Goal: Task Accomplishment & Management: Use online tool/utility

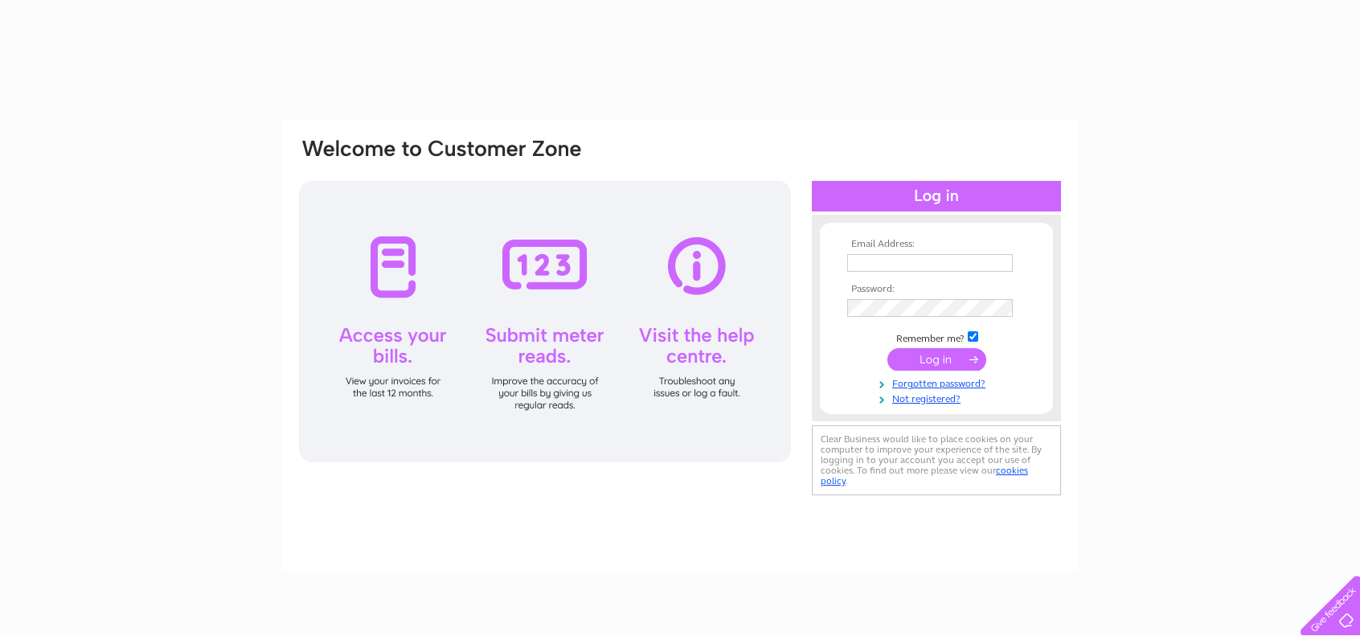
click at [902, 261] on input "text" at bounding box center [930, 263] width 166 height 18
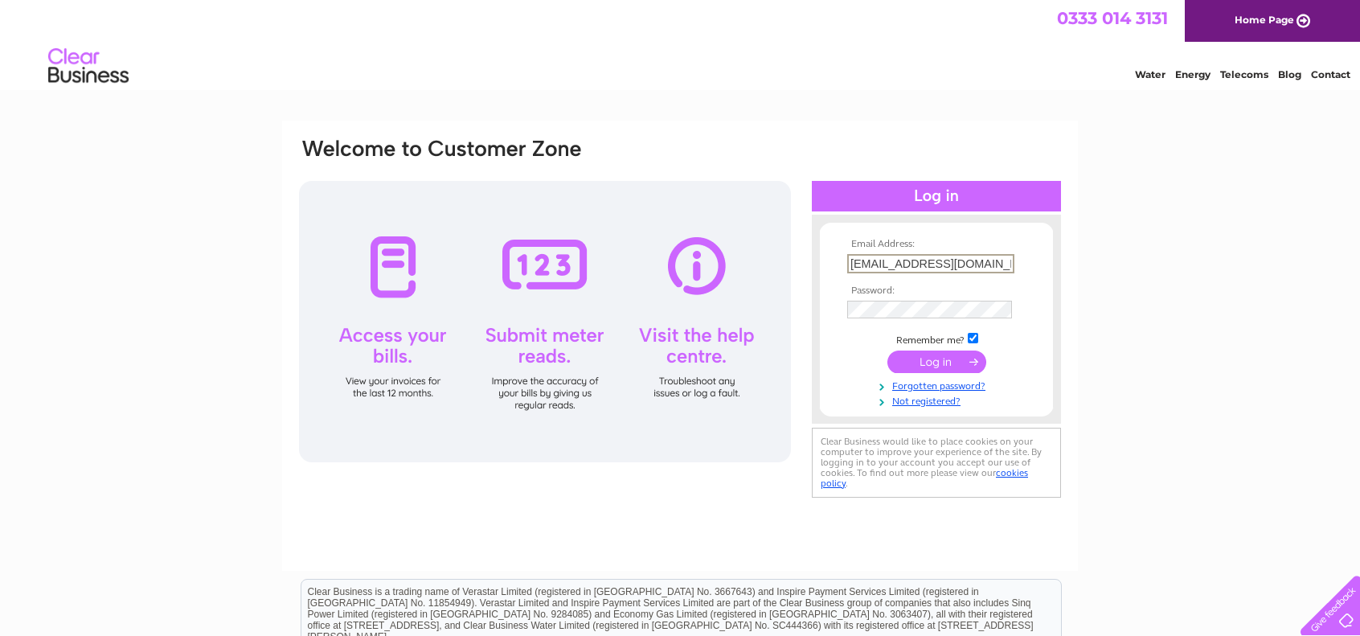
drag, startPoint x: 928, startPoint y: 265, endPoint x: 838, endPoint y: 285, distance: 92.3
click at [838, 285] on form "Email Address: liambrown1000@gmail.com Password:" at bounding box center [936, 323] width 233 height 169
type input "chezbelle38@gmail.com"
click at [888, 351] on input "submit" at bounding box center [937, 362] width 99 height 23
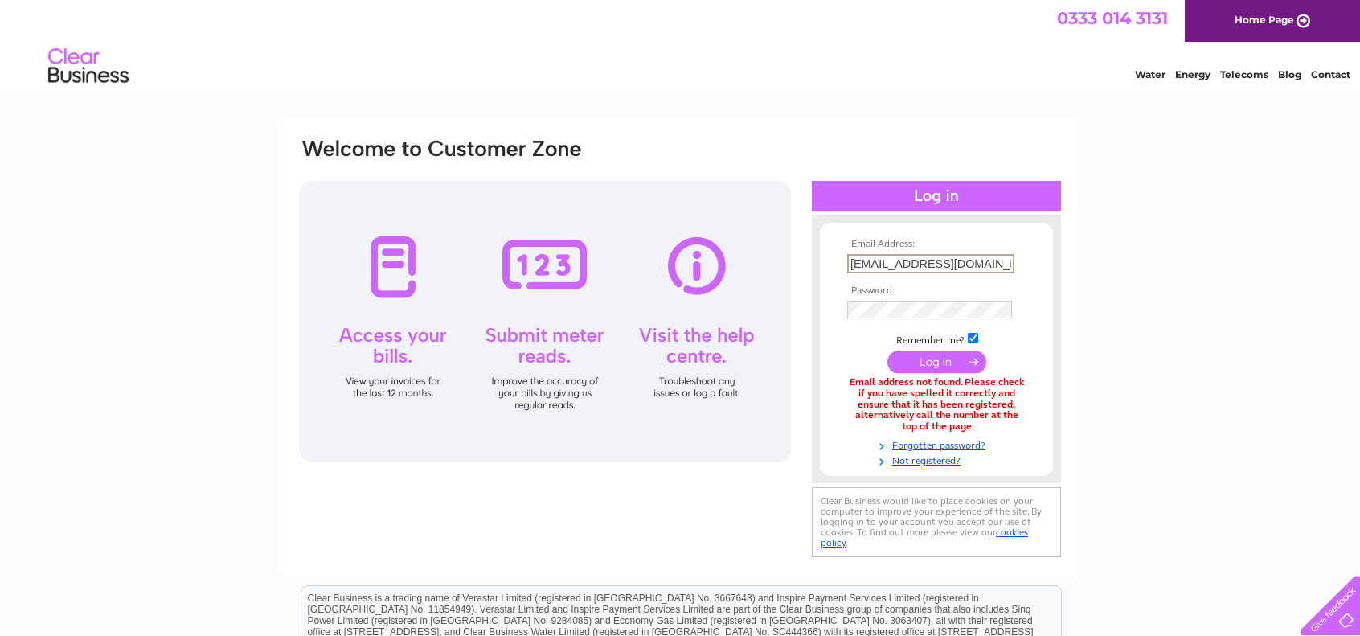
drag, startPoint x: 910, startPoint y: 269, endPoint x: 835, endPoint y: 293, distance: 79.3
click at [836, 293] on form "Email Address: chezbelle38@gmail.com Password:" at bounding box center [936, 353] width 233 height 228
type input "[EMAIL_ADDRESS][DOMAIN_NAME]"
click at [950, 362] on input "submit" at bounding box center [937, 360] width 99 height 23
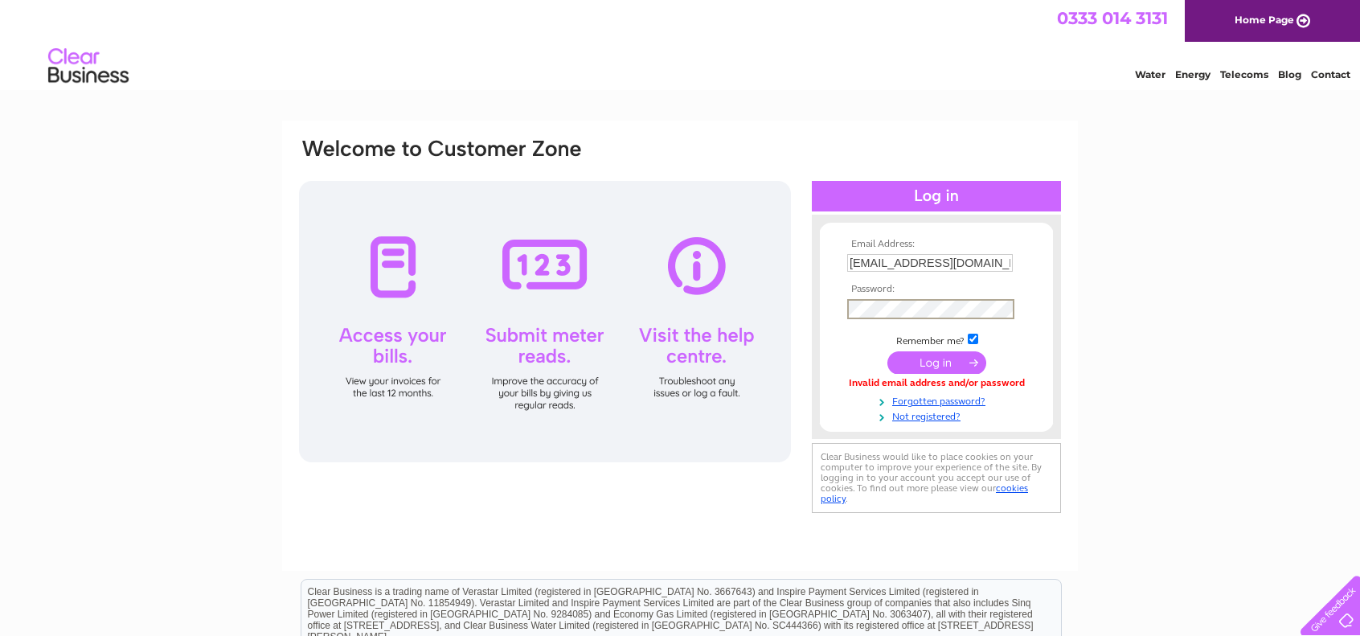
click at [888, 351] on input "submit" at bounding box center [937, 362] width 99 height 23
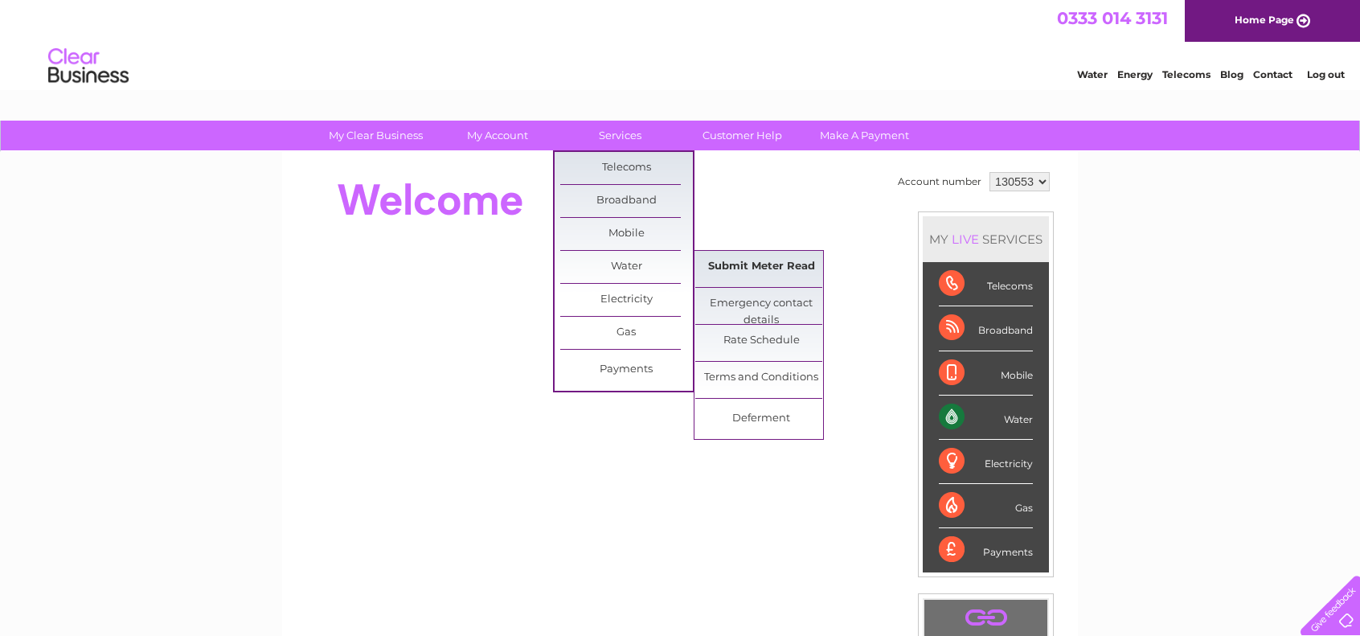
click at [725, 262] on link "Submit Meter Read" at bounding box center [761, 267] width 133 height 32
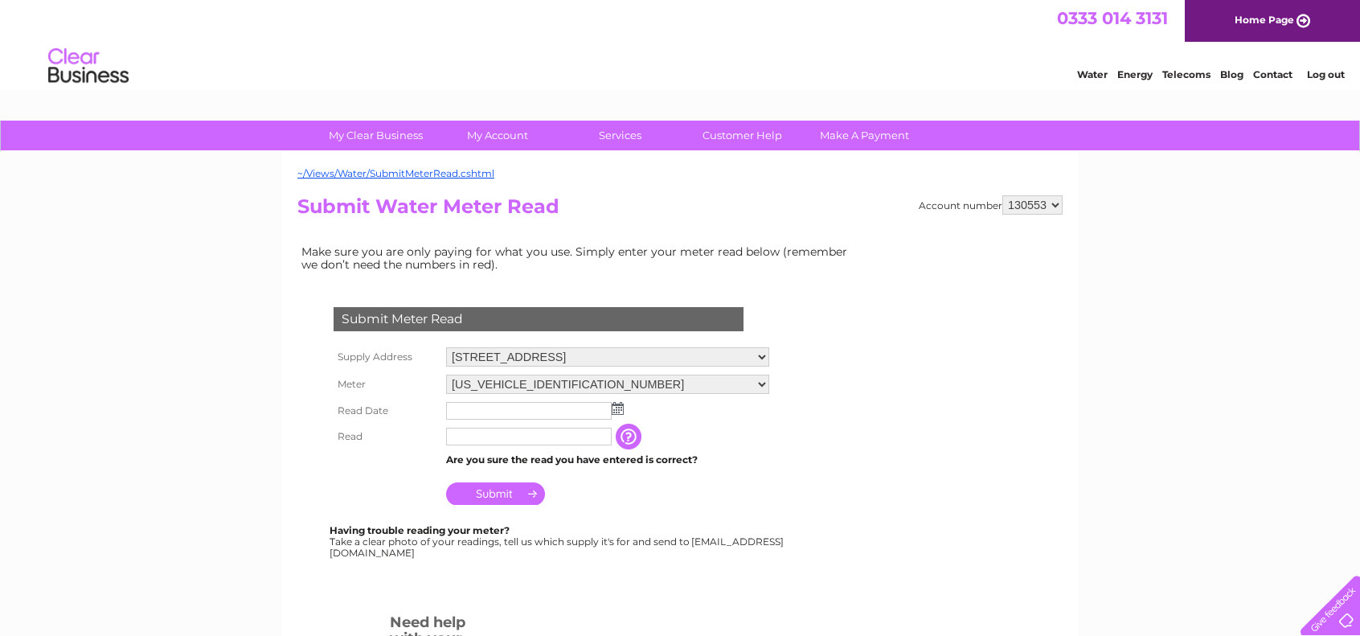
click at [580, 385] on select "06ELSTER22T242634 06ELSTER22T242641" at bounding box center [607, 384] width 323 height 19
select select "424187"
click at [446, 375] on select "06ELSTER22T242634 06ELSTER22T242641" at bounding box center [607, 385] width 323 height 21
click at [540, 409] on input "text" at bounding box center [529, 411] width 167 height 19
click at [626, 408] on td at bounding box center [607, 411] width 331 height 27
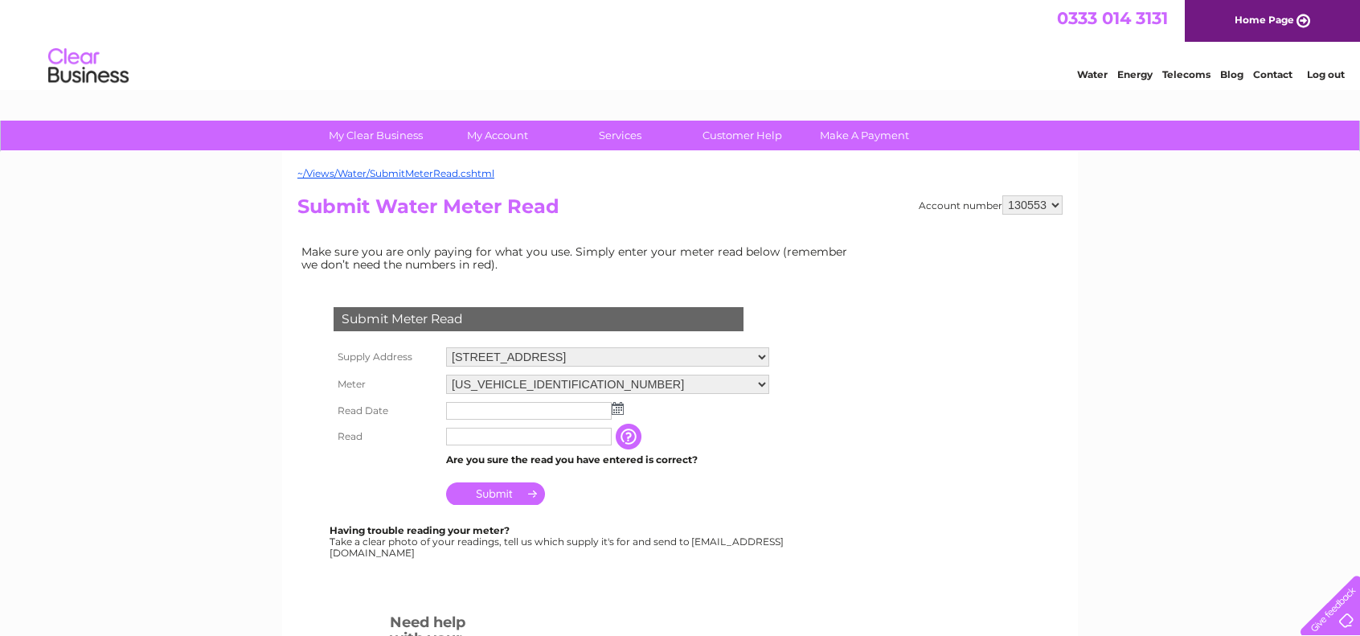
click at [622, 408] on img at bounding box center [618, 408] width 12 height 13
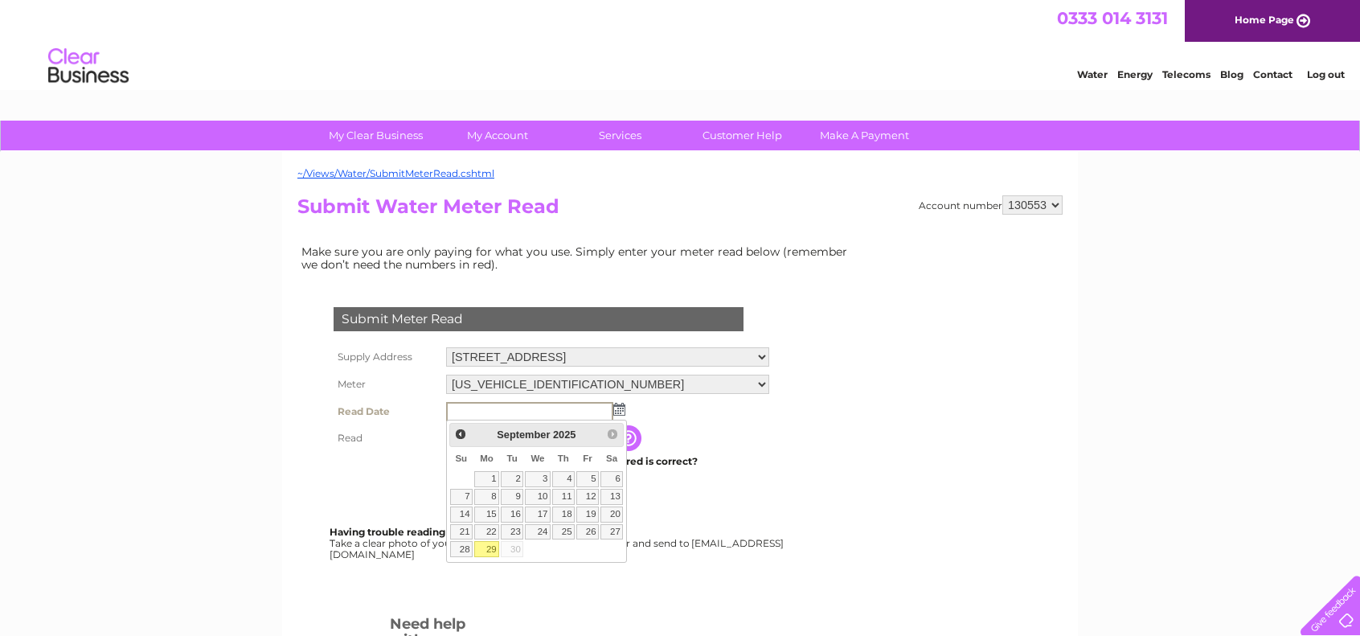
click at [612, 435] on div "Prev Next [DATE]" at bounding box center [536, 435] width 175 height 24
click at [613, 433] on div "Prev Next [DATE]" at bounding box center [536, 435] width 175 height 24
click at [613, 434] on div "Prev Next [DATE]" at bounding box center [536, 435] width 175 height 24
click at [516, 544] on table "Su Mo Tu We Th Fr Sa 1 2 3 4 5 6 7 8 9 10 11 12 13 14 15 16 17 18 19 20 21 22 2…" at bounding box center [536, 503] width 175 height 112
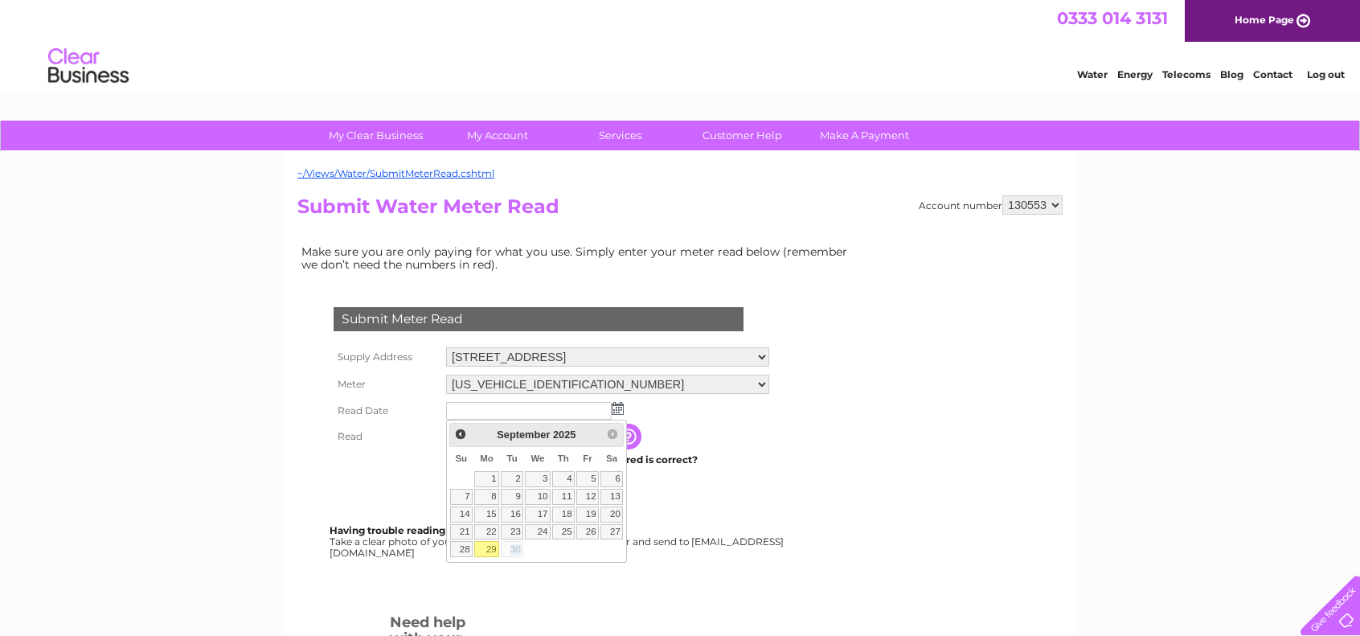
click at [497, 548] on link "29" at bounding box center [486, 549] width 25 height 16
type input "[DATE]"
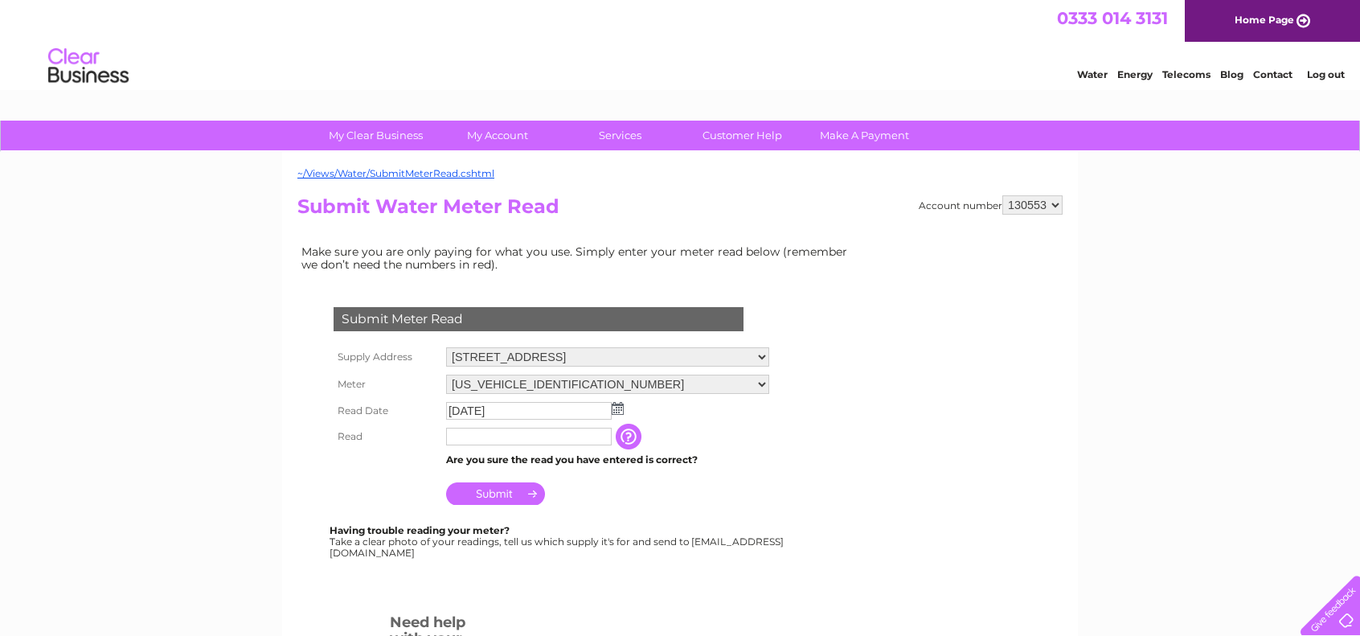
click at [490, 443] on input "text" at bounding box center [529, 437] width 166 height 18
type input "00040"
click at [511, 493] on input "Submit" at bounding box center [495, 493] width 99 height 23
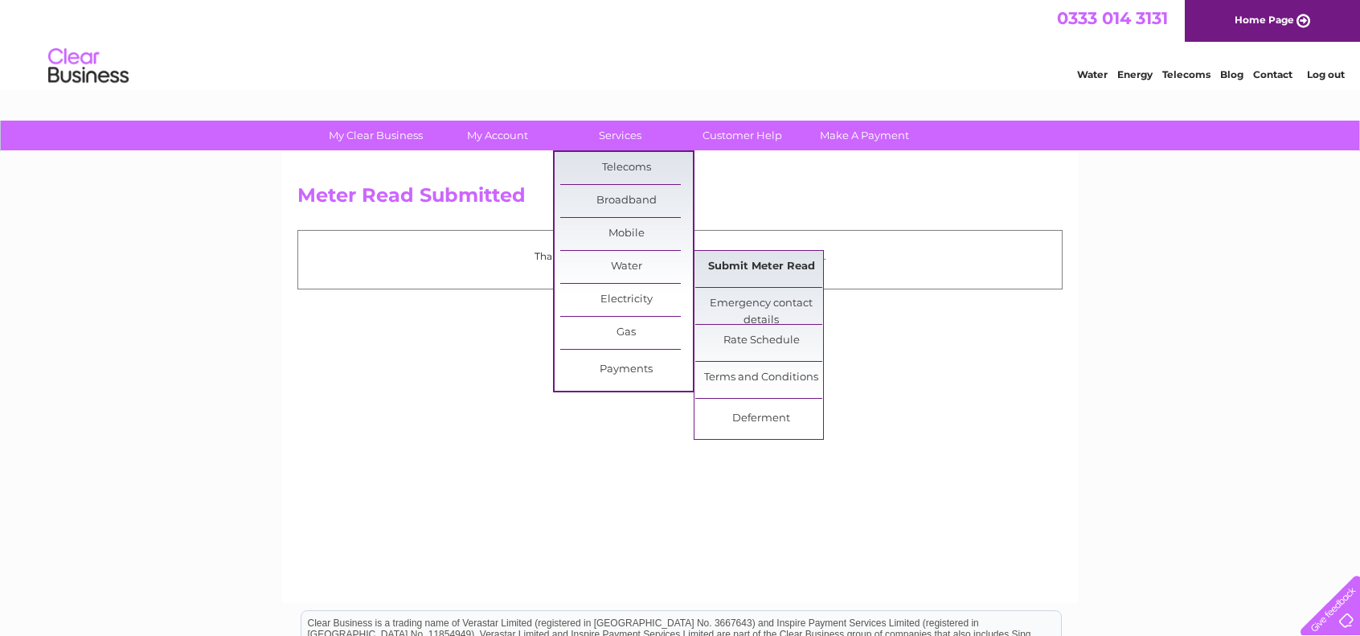
click at [741, 260] on link "Submit Meter Read" at bounding box center [761, 267] width 133 height 32
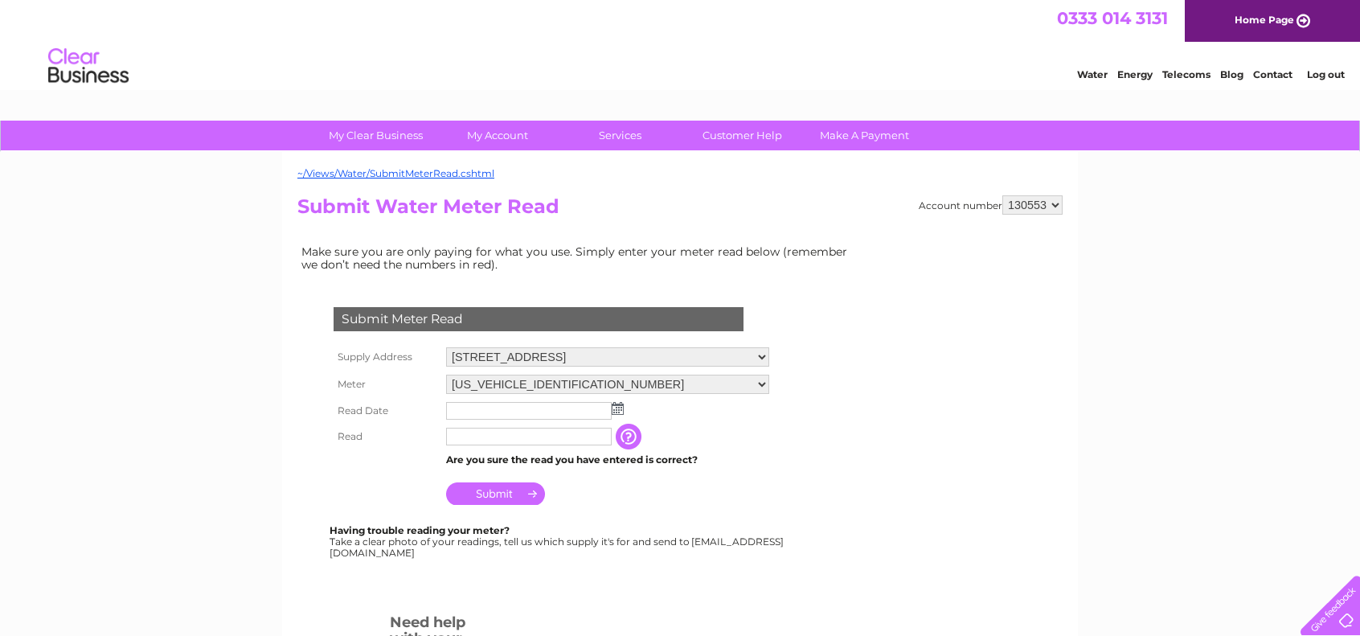
click at [568, 417] on input "text" at bounding box center [529, 411] width 166 height 18
click at [620, 409] on img at bounding box center [619, 409] width 12 height 13
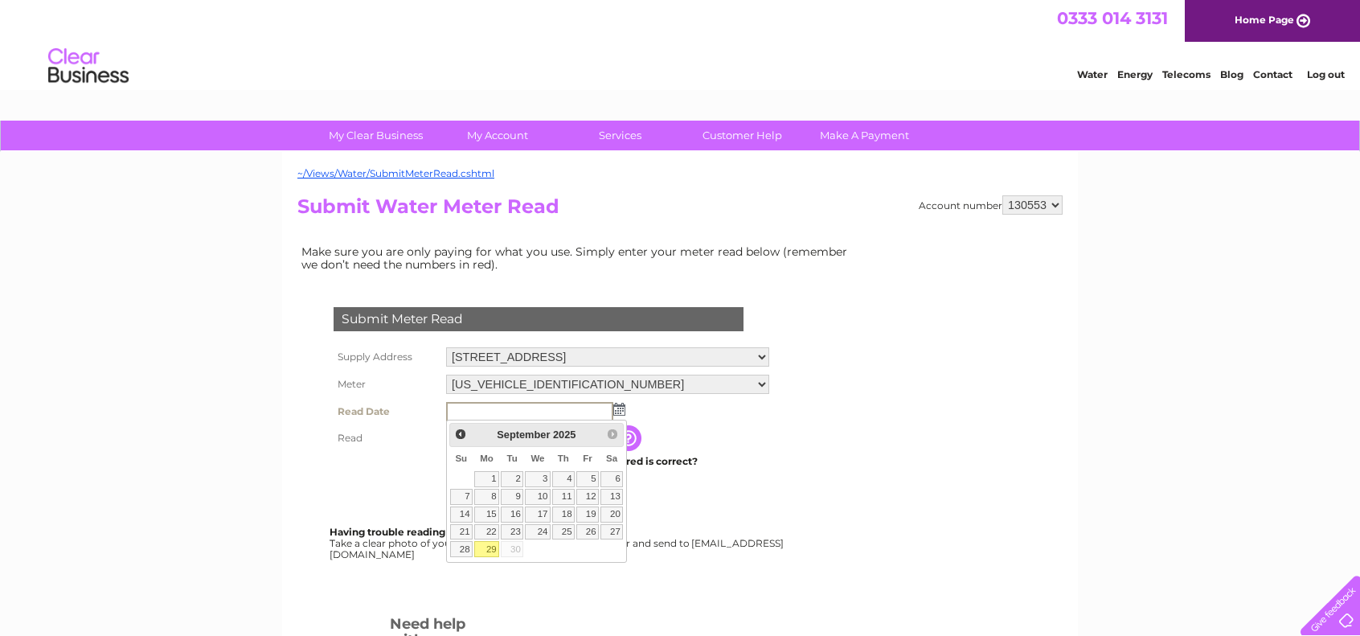
click at [497, 546] on link "29" at bounding box center [486, 549] width 25 height 16
type input "[DATE]"
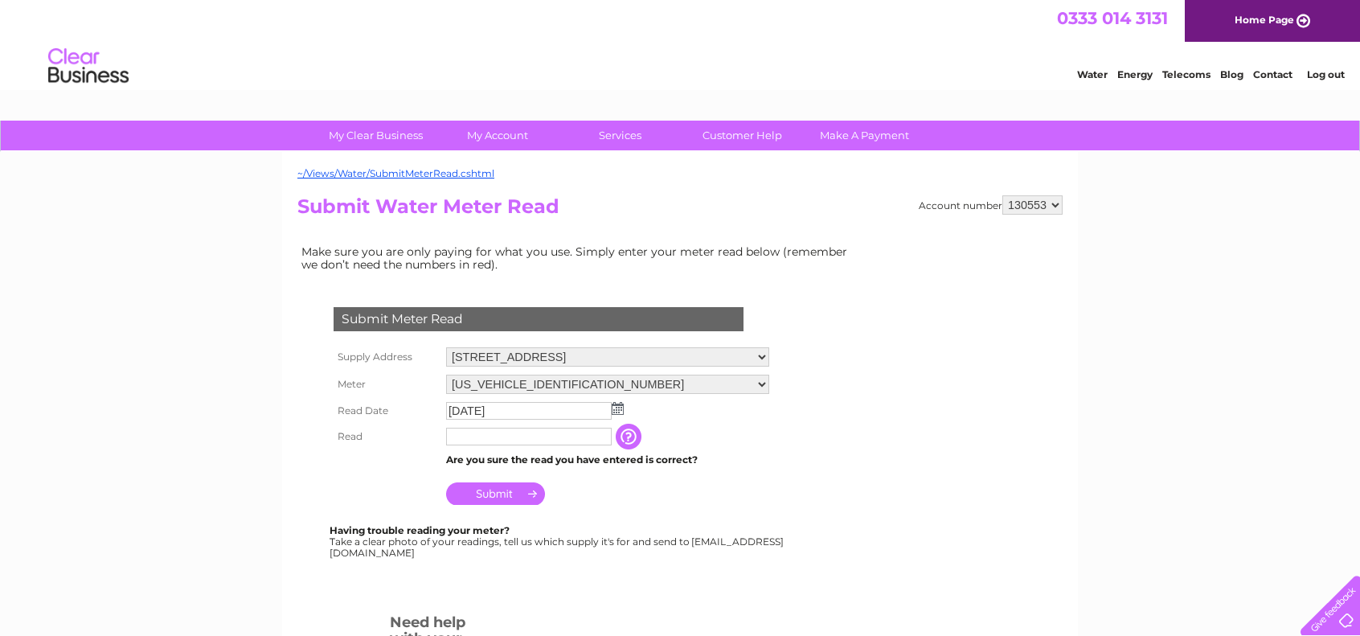
click at [460, 425] on td at bounding box center [529, 437] width 174 height 26
click at [457, 435] on input "text" at bounding box center [529, 437] width 166 height 18
click at [490, 490] on input "Submit" at bounding box center [495, 493] width 99 height 23
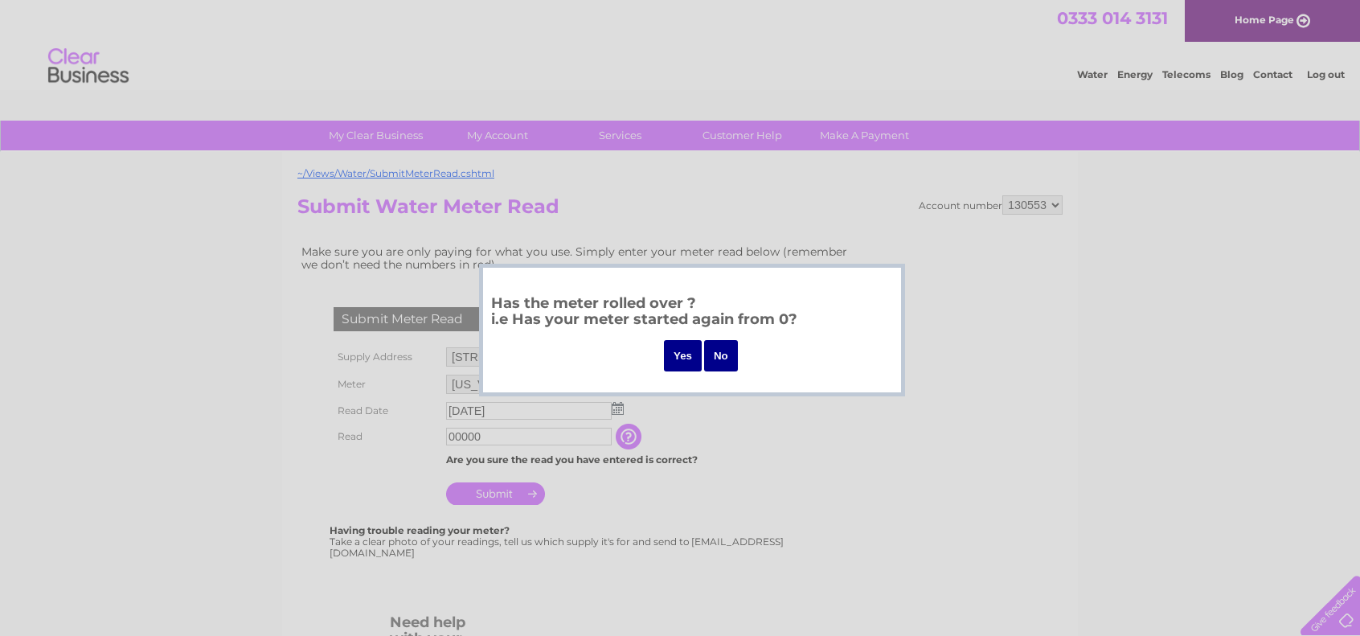
click at [728, 359] on input "No" at bounding box center [721, 355] width 34 height 31
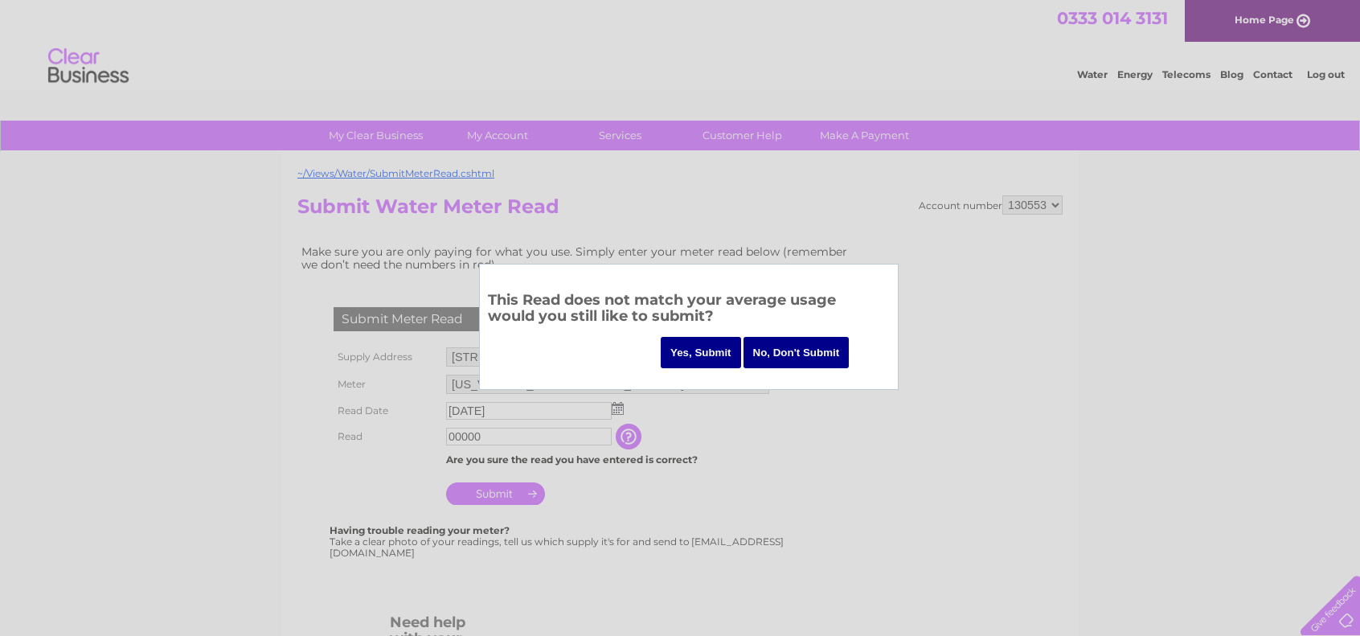
click at [770, 350] on input "No, Don't Submit" at bounding box center [797, 352] width 106 height 31
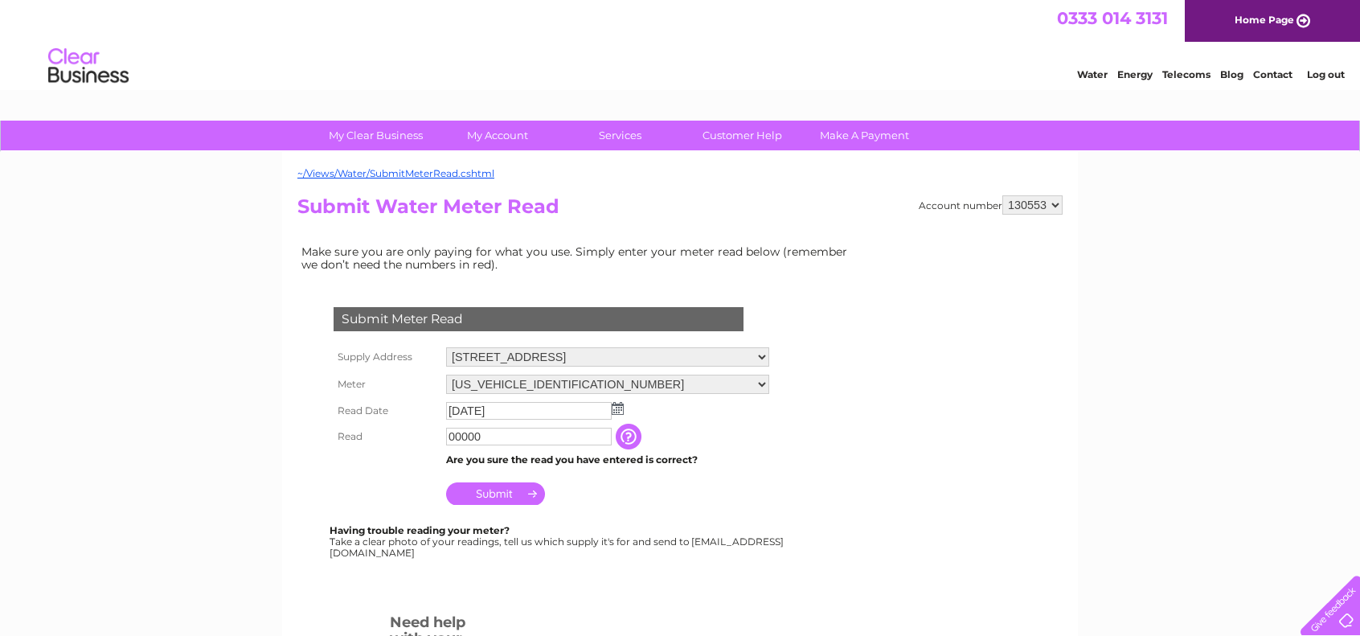
click at [498, 440] on input "00000" at bounding box center [529, 437] width 166 height 18
type input "00001"
click at [616, 506] on td "Submit" at bounding box center [608, 491] width 333 height 39
click at [502, 494] on input "Submit" at bounding box center [495, 493] width 99 height 23
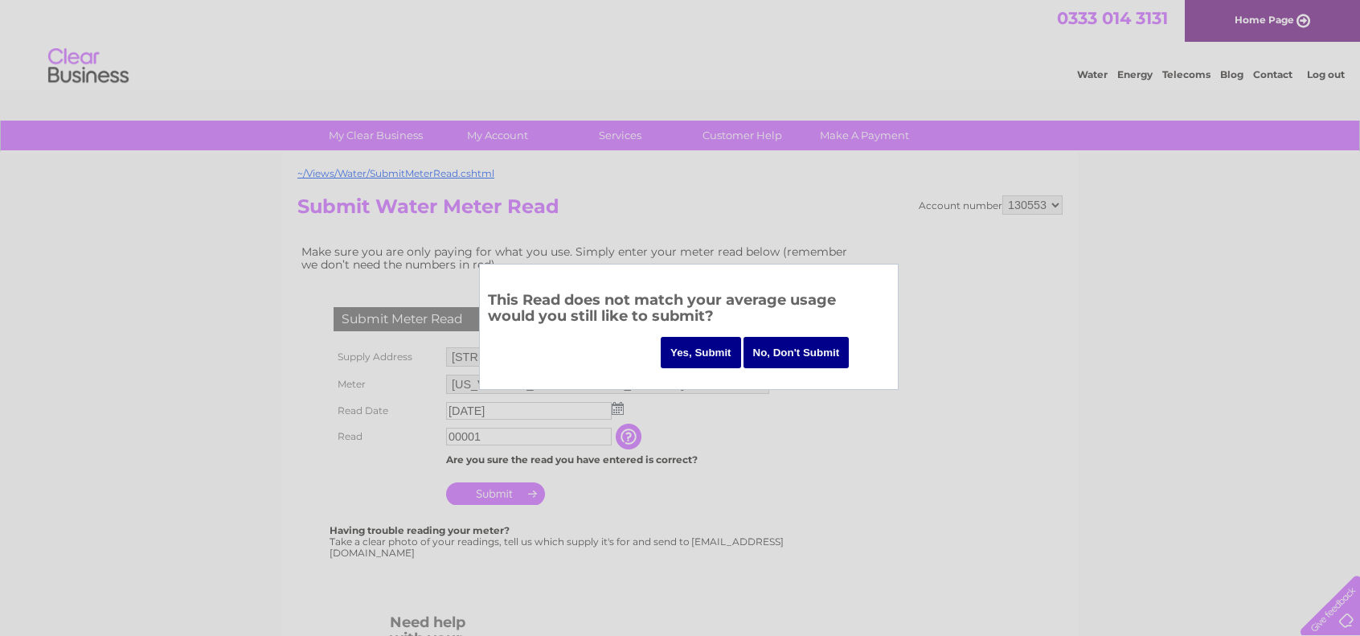
click at [687, 345] on input "Yes, Submit" at bounding box center [701, 352] width 80 height 31
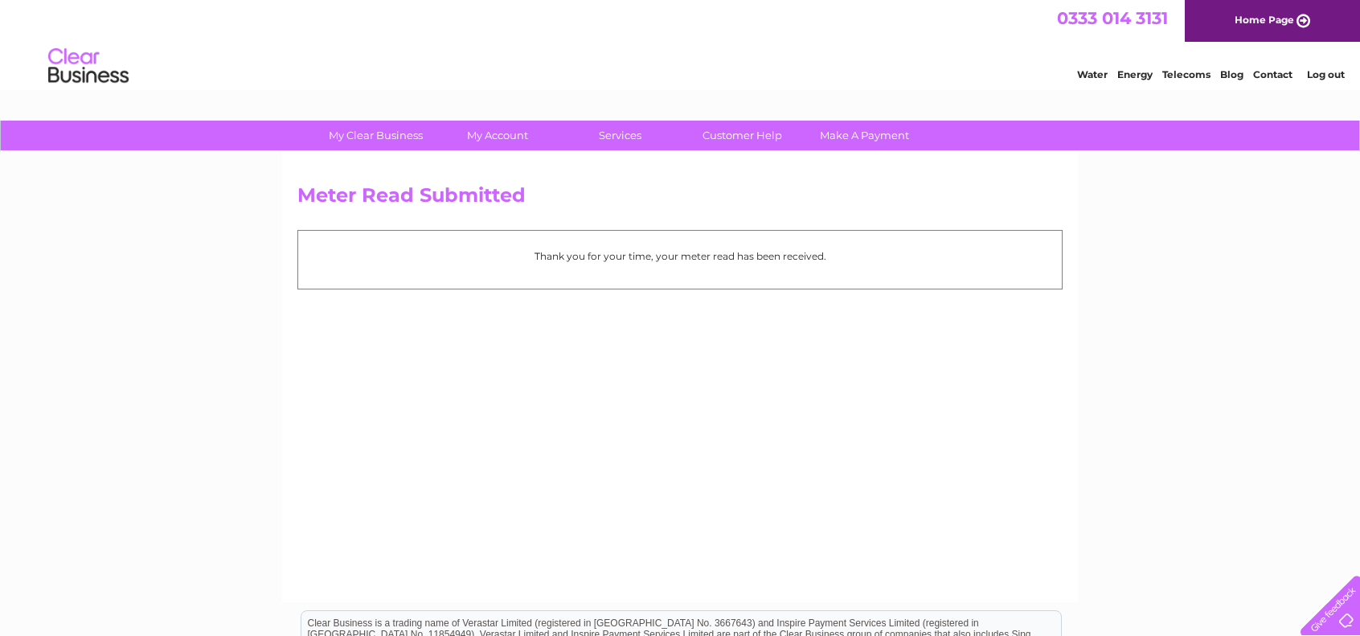
click at [1335, 70] on link "Log out" at bounding box center [1326, 74] width 38 height 12
